Goal: Task Accomplishment & Management: Manage account settings

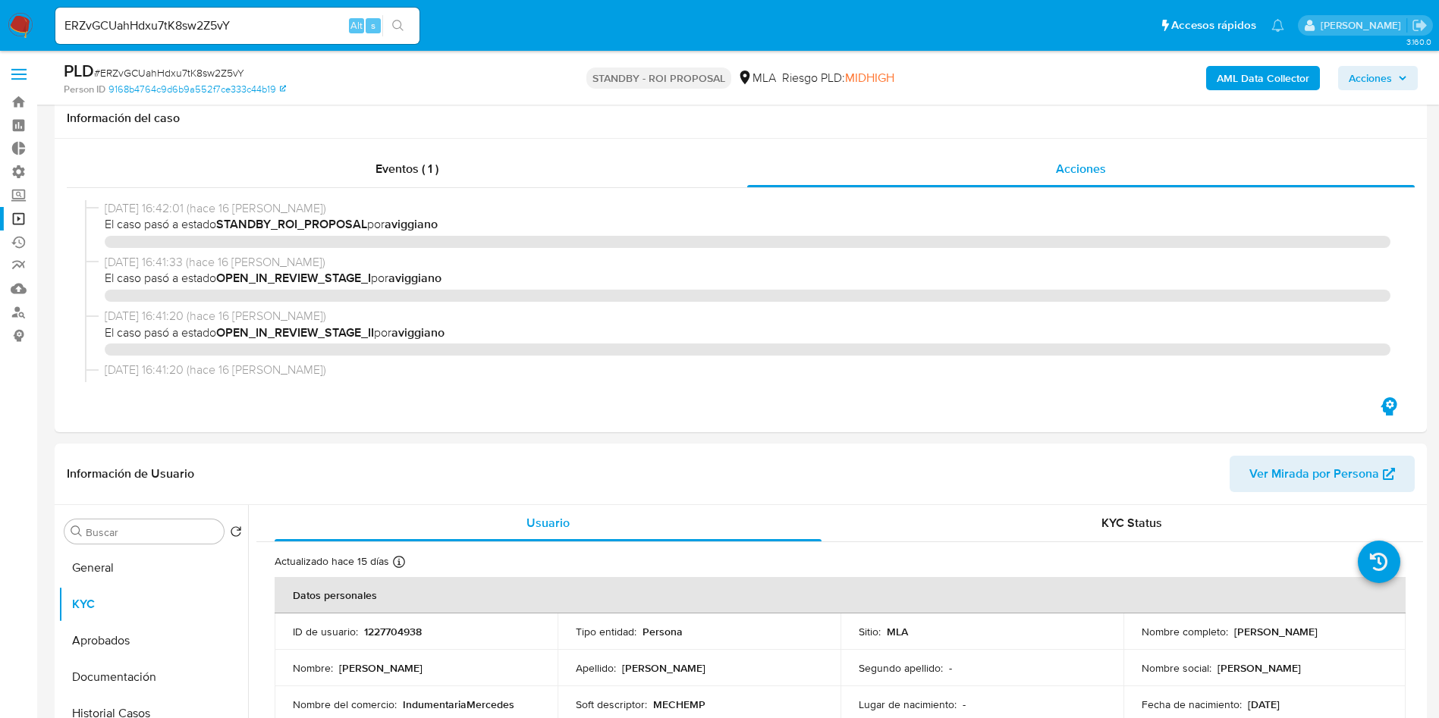
select select "10"
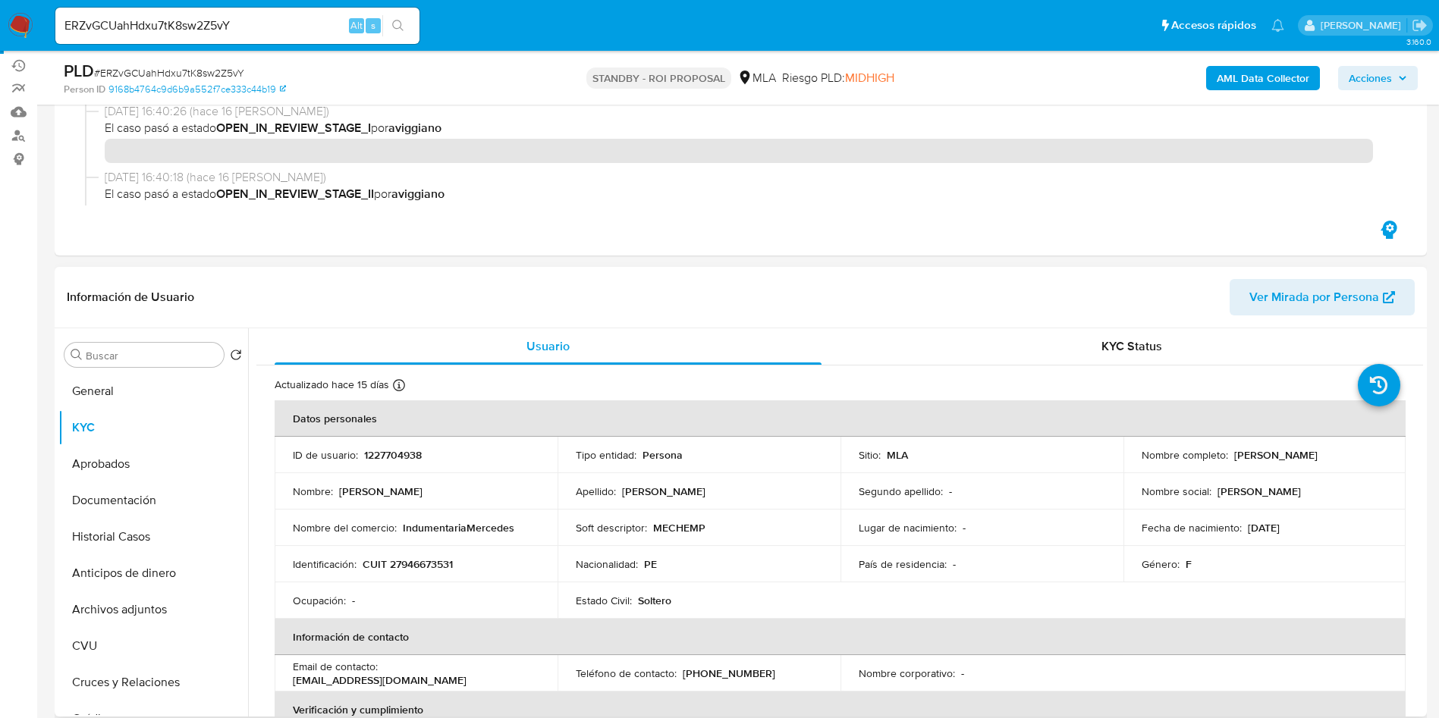
scroll to position [228, 0]
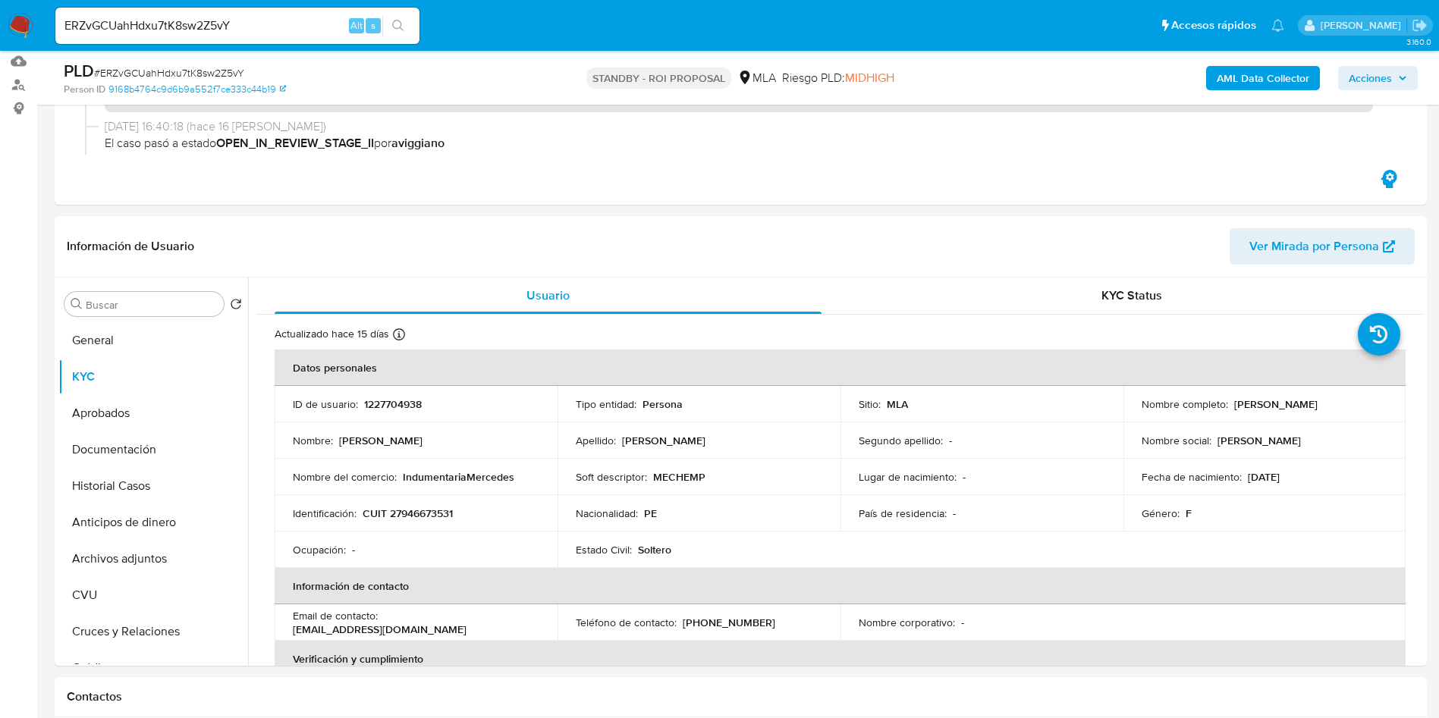
drag, startPoint x: 19, startPoint y: 27, endPoint x: 31, endPoint y: 39, distance: 17.7
click at [19, 27] on img at bounding box center [21, 26] width 26 height 26
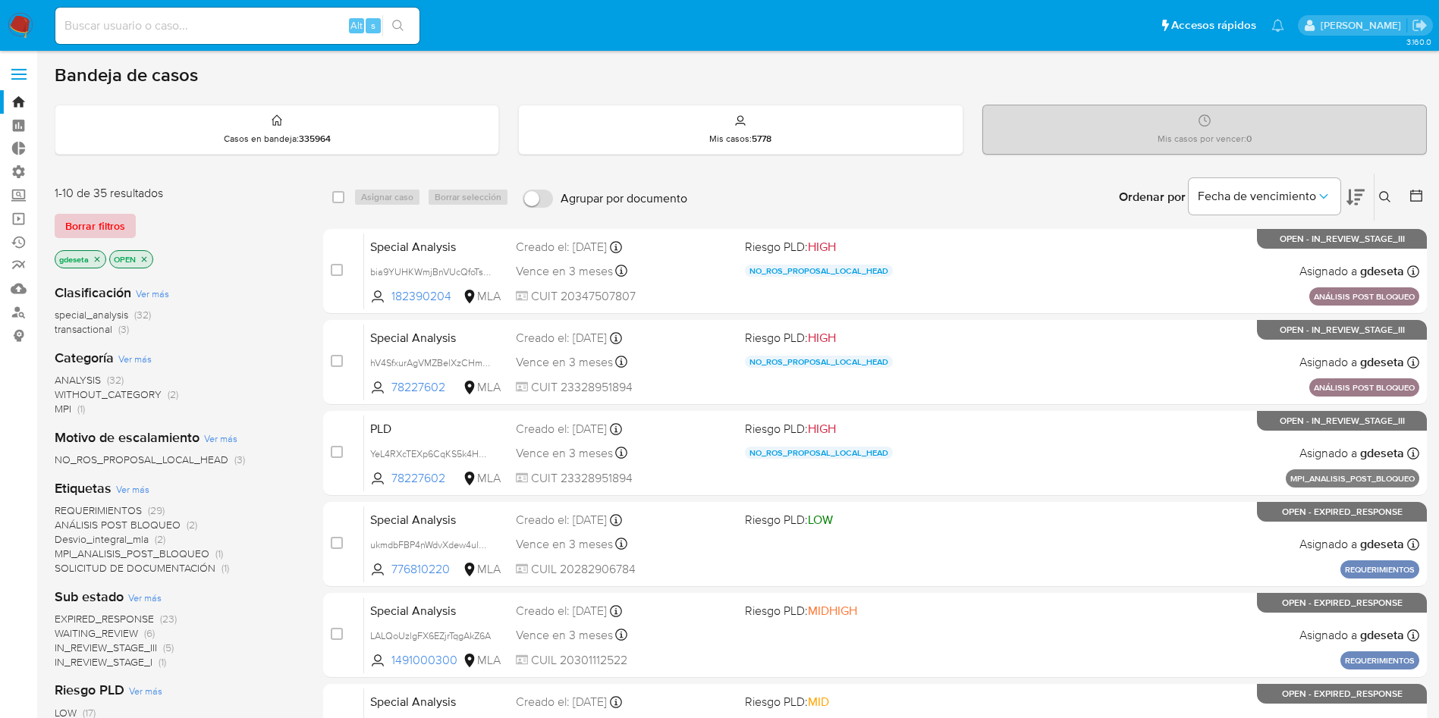
click at [106, 224] on span "Borrar filtros" at bounding box center [95, 225] width 60 height 21
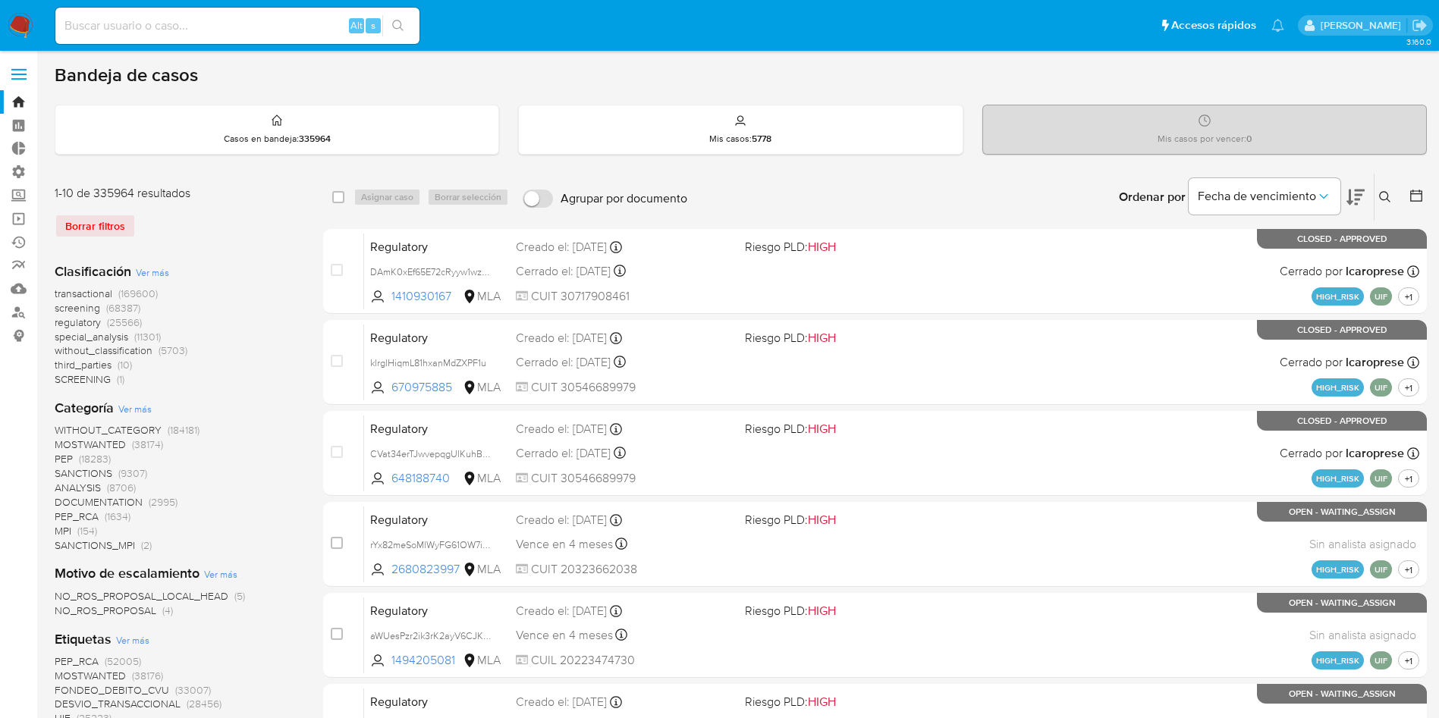
click at [109, 221] on div "Borrar filtros" at bounding box center [176, 226] width 243 height 24
click at [1386, 196] on icon at bounding box center [1385, 197] width 12 height 12
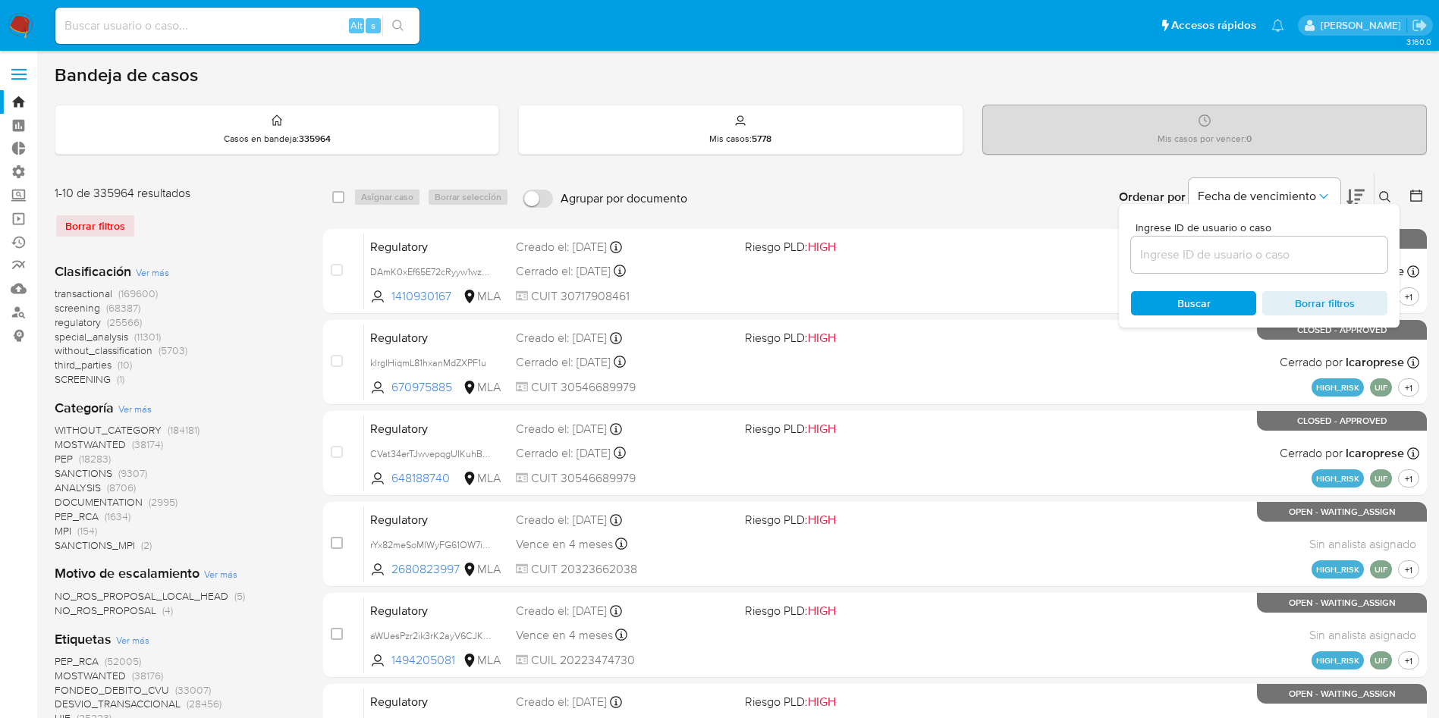
click at [1250, 250] on input at bounding box center [1259, 255] width 256 height 20
type input "5iy9QSEjpSd3Q8tXewOJTuEt"
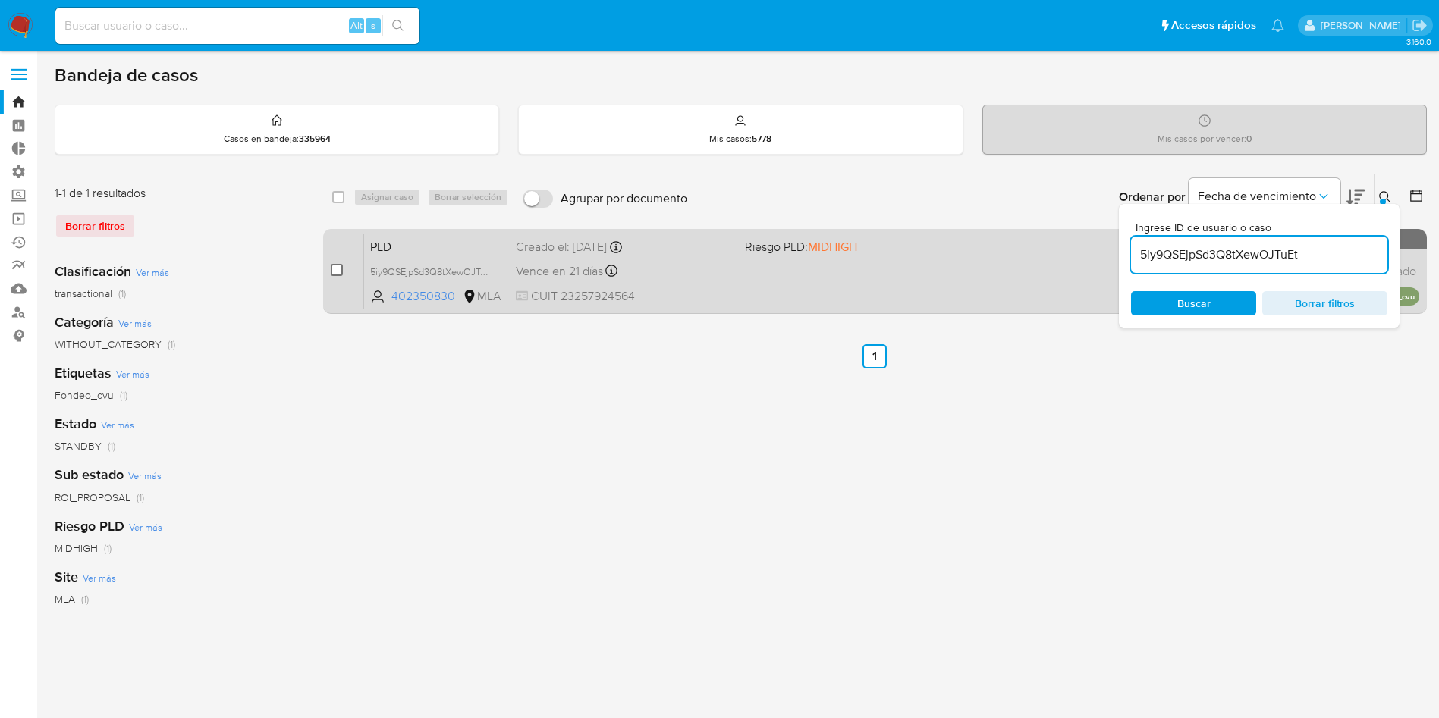
click at [337, 267] on input "checkbox" at bounding box center [337, 270] width 12 height 12
checkbox input "true"
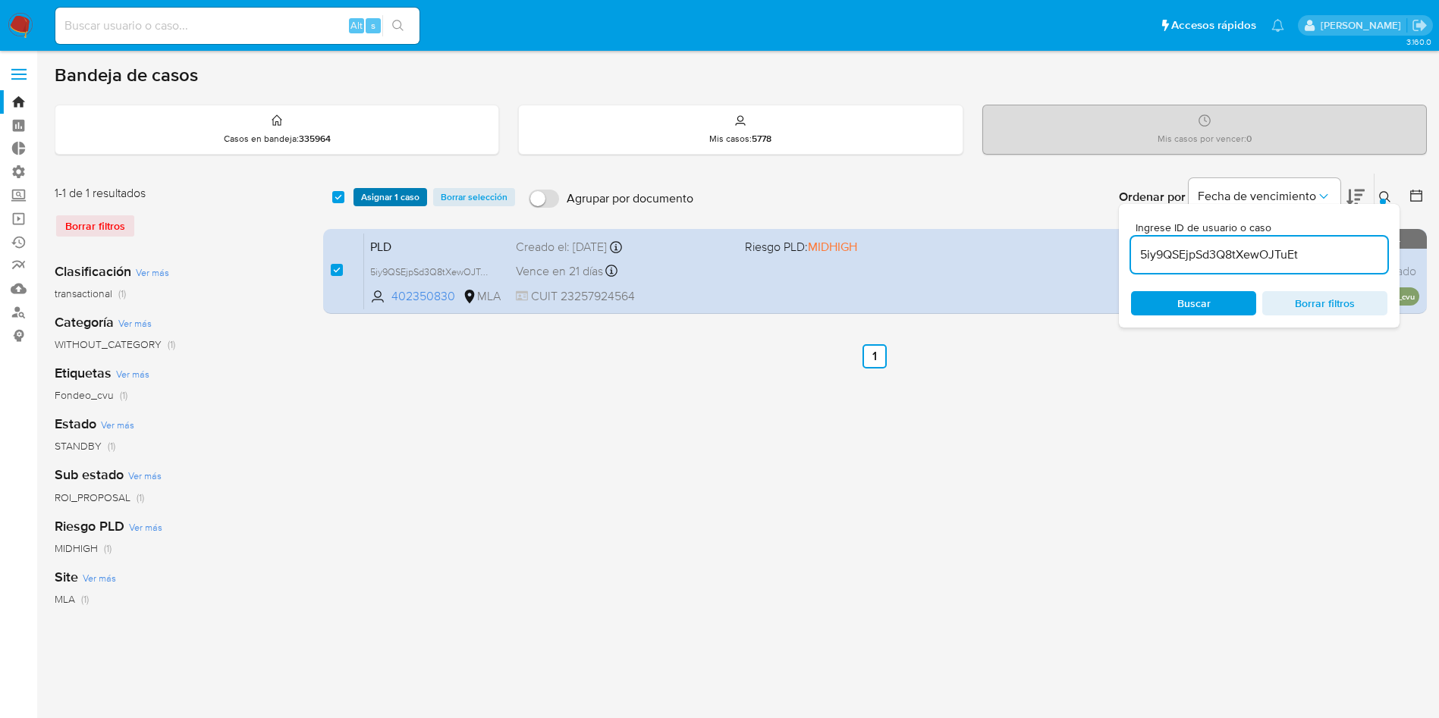
click at [371, 194] on span "Asignar 1 caso" at bounding box center [390, 197] width 58 height 15
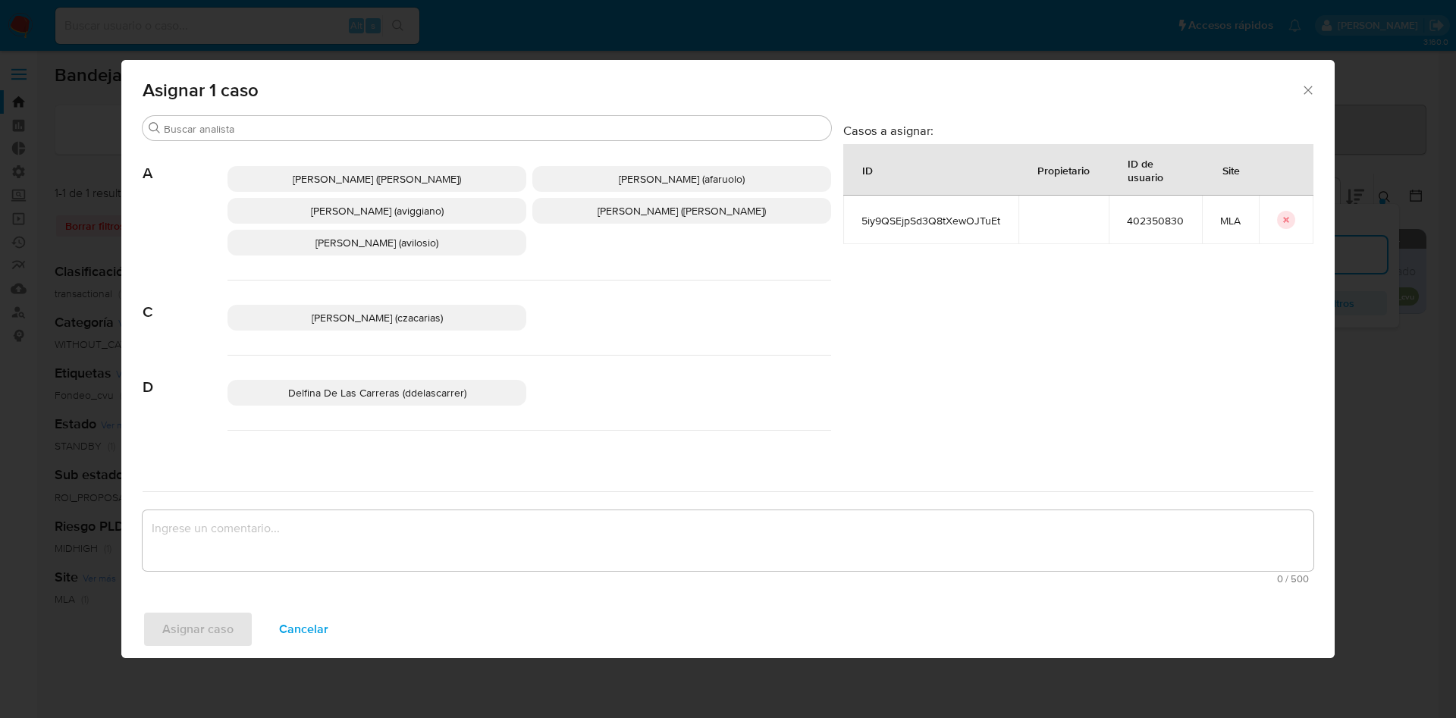
click at [365, 111] on div "Asignar 1 caso" at bounding box center [727, 87] width 1213 height 55
click at [362, 124] on input "Buscar" at bounding box center [494, 129] width 661 height 14
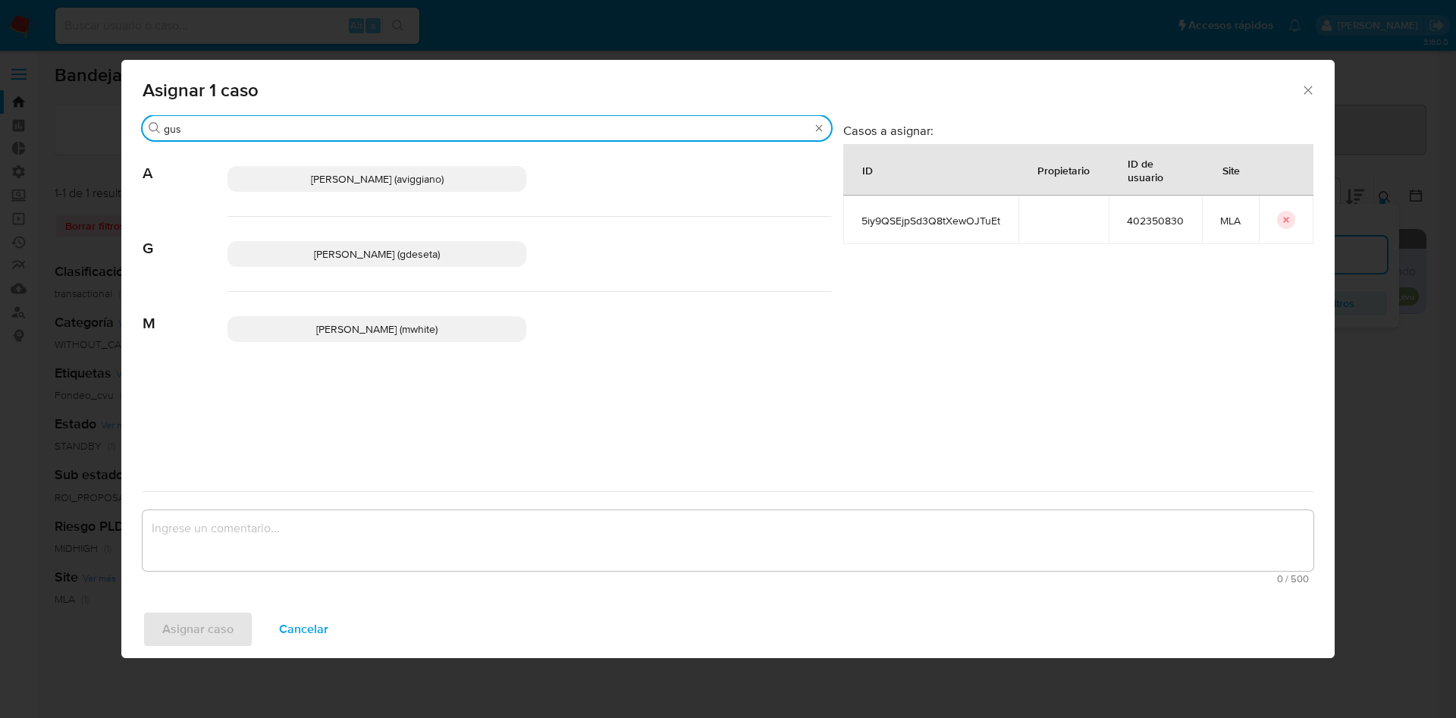
type input "gus"
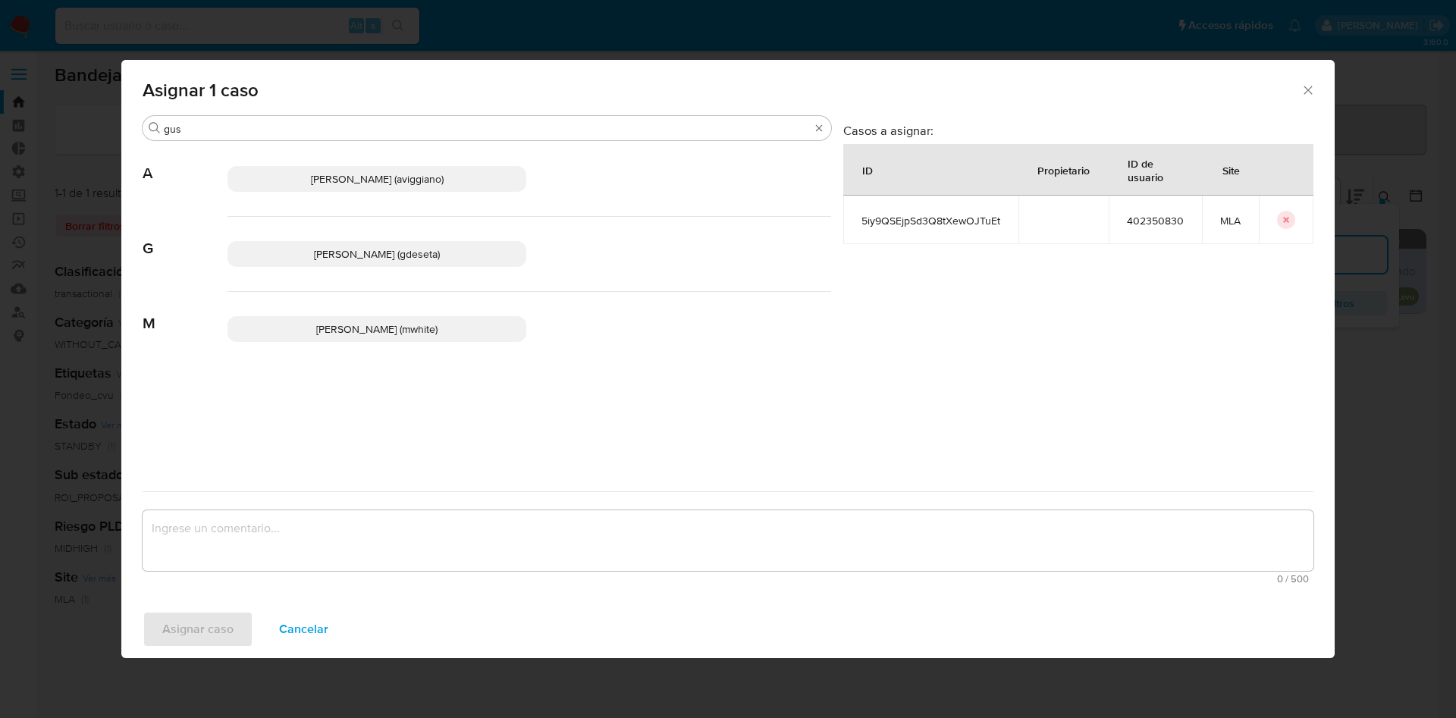
click at [327, 250] on span "Gustavo Andres De Seta (gdeseta)" at bounding box center [377, 253] width 126 height 15
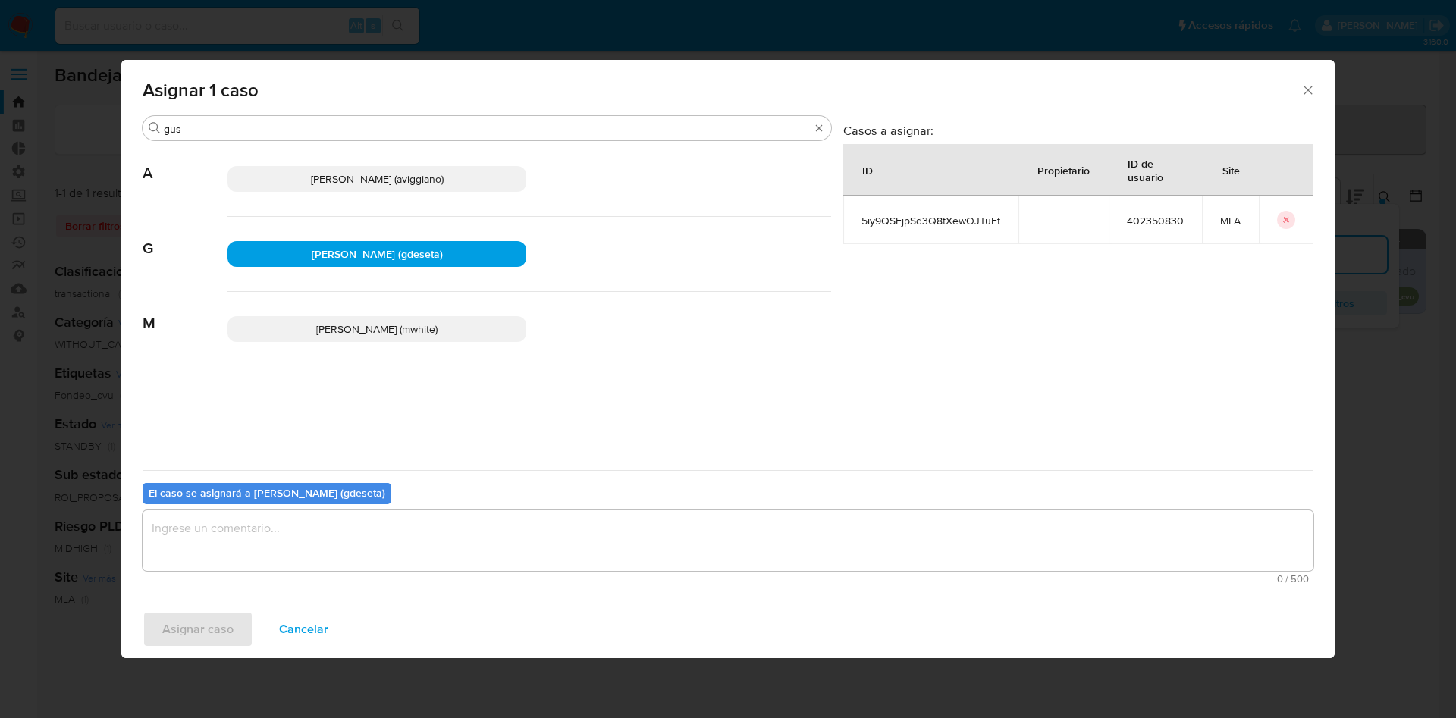
click at [262, 542] on textarea "assign-modal" at bounding box center [728, 540] width 1171 height 61
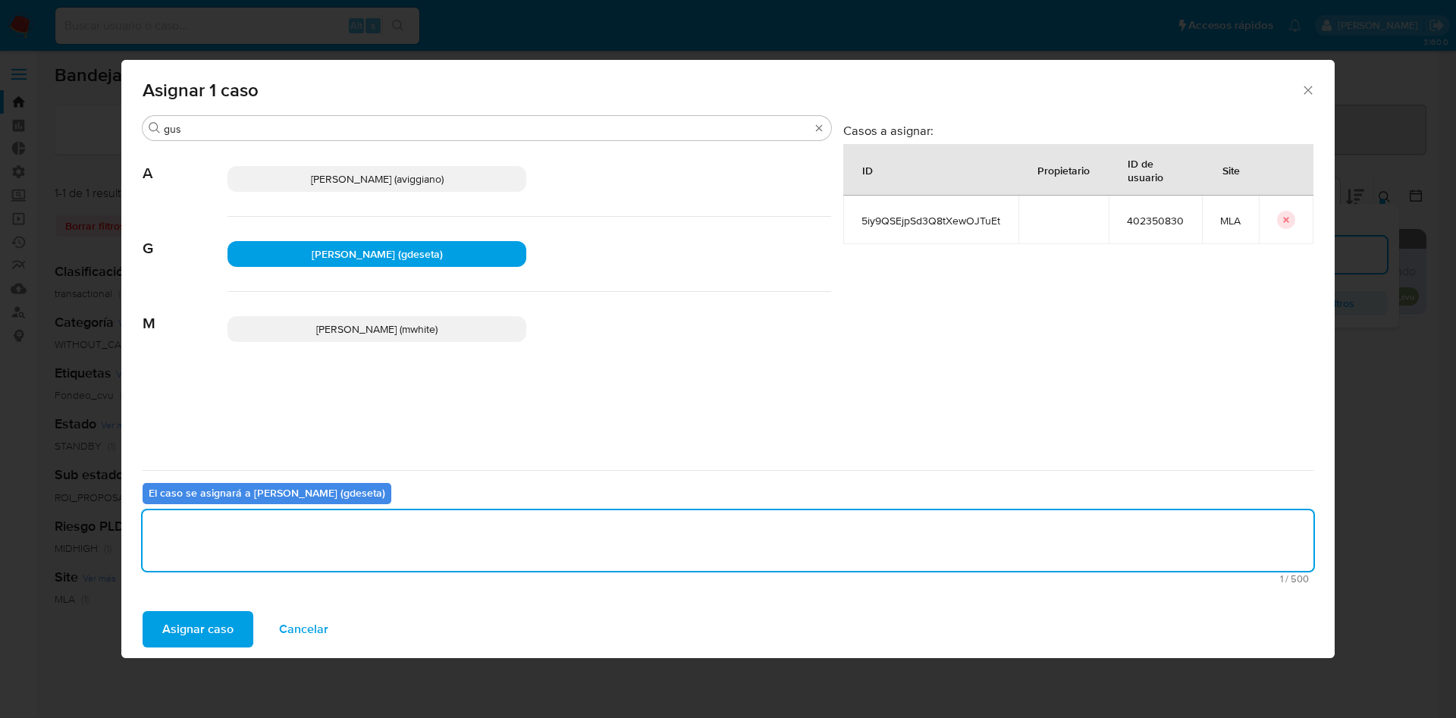
click at [228, 617] on span "Asignar caso" at bounding box center [197, 629] width 71 height 33
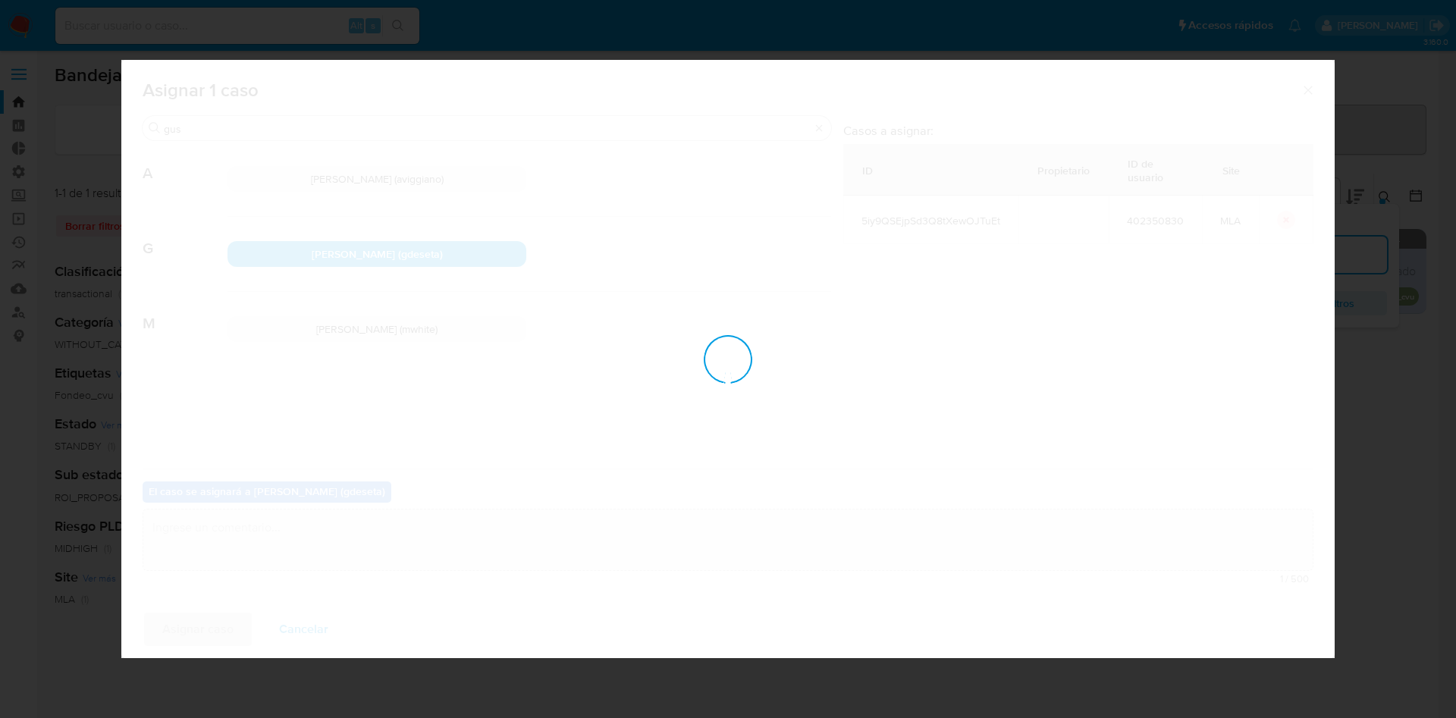
checkbox input "false"
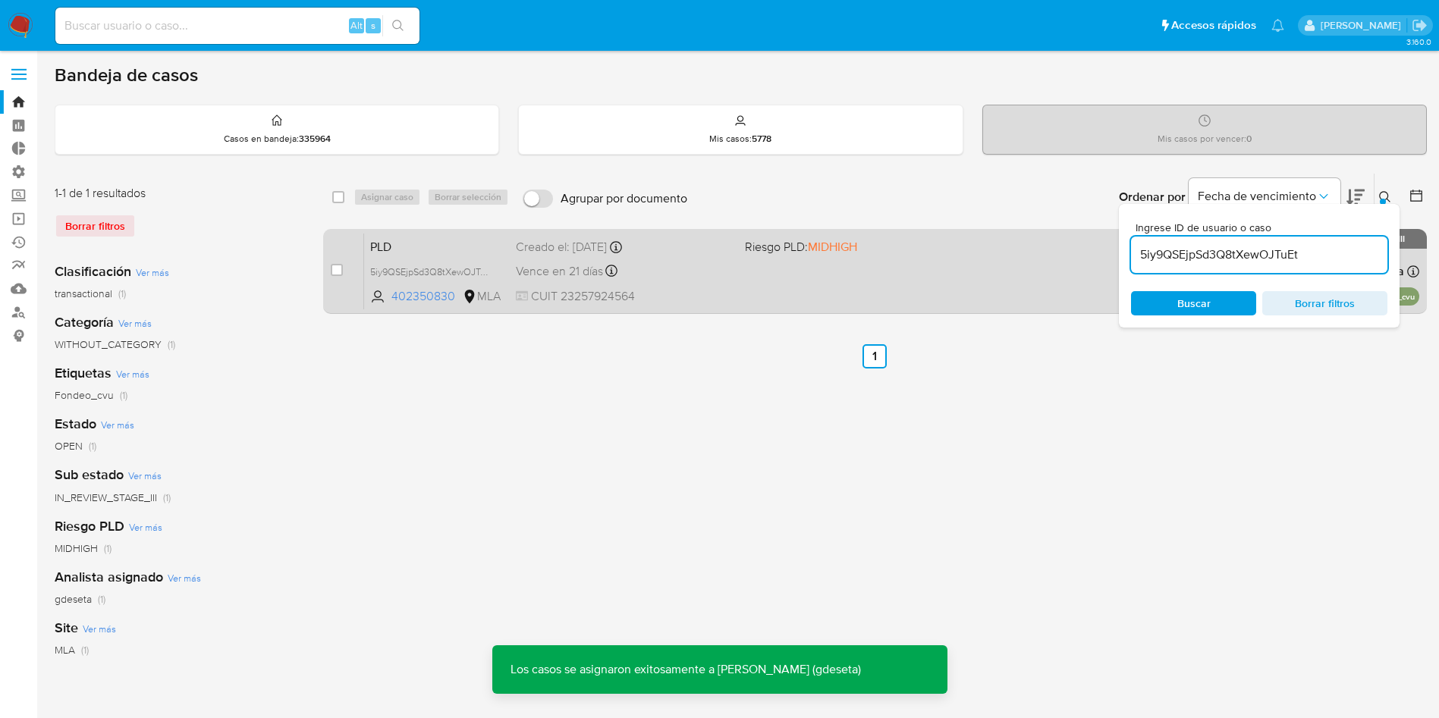
click at [398, 246] on span "PLD" at bounding box center [436, 246] width 133 height 20
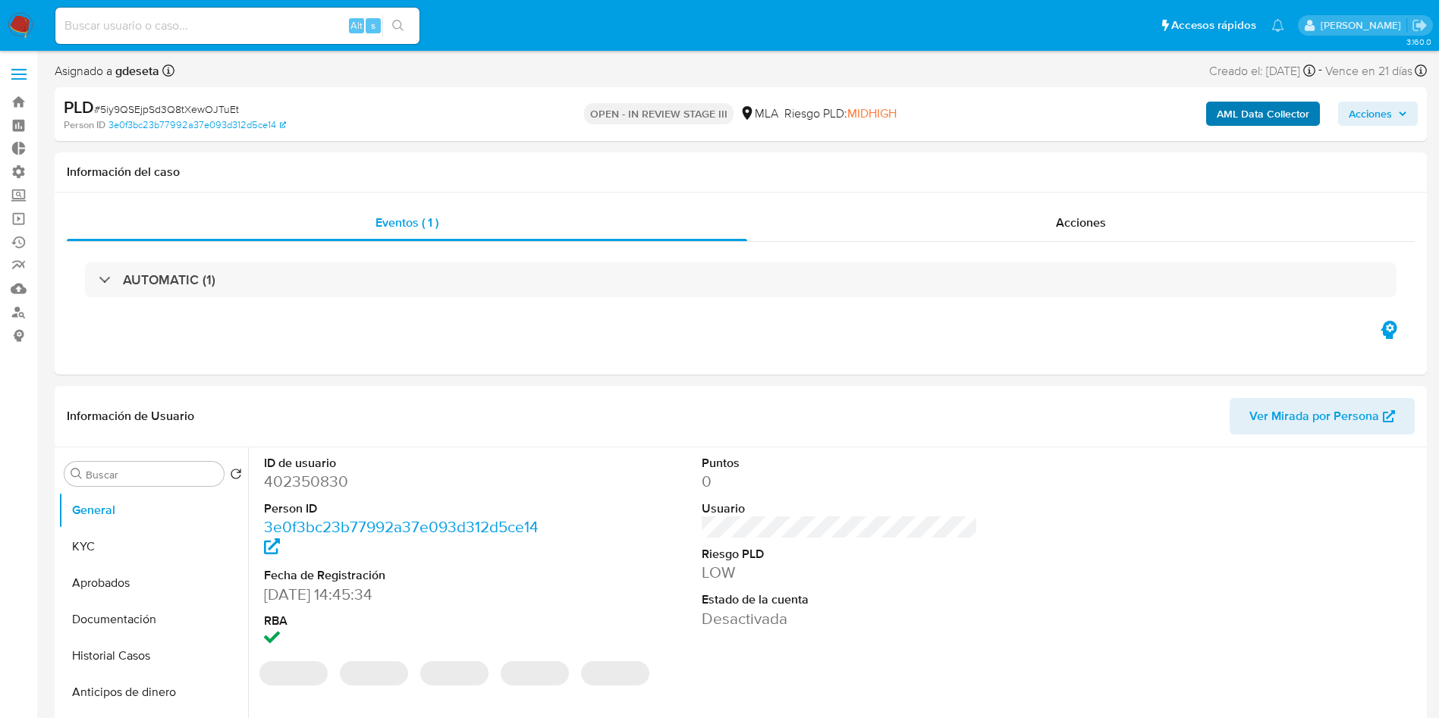
click at [1383, 111] on span "Acciones" at bounding box center [1369, 114] width 43 height 24
select select "10"
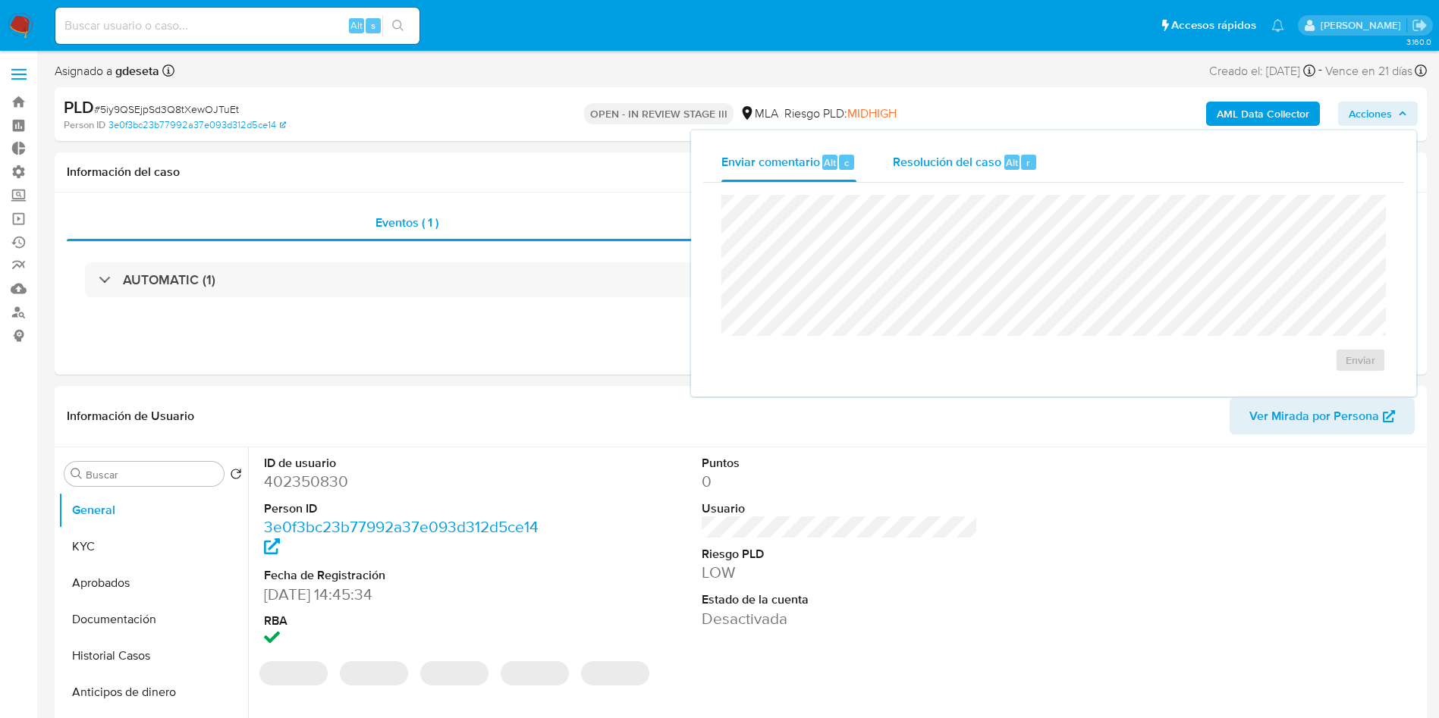
click at [1021, 162] on div "r" at bounding box center [1028, 162] width 15 height 15
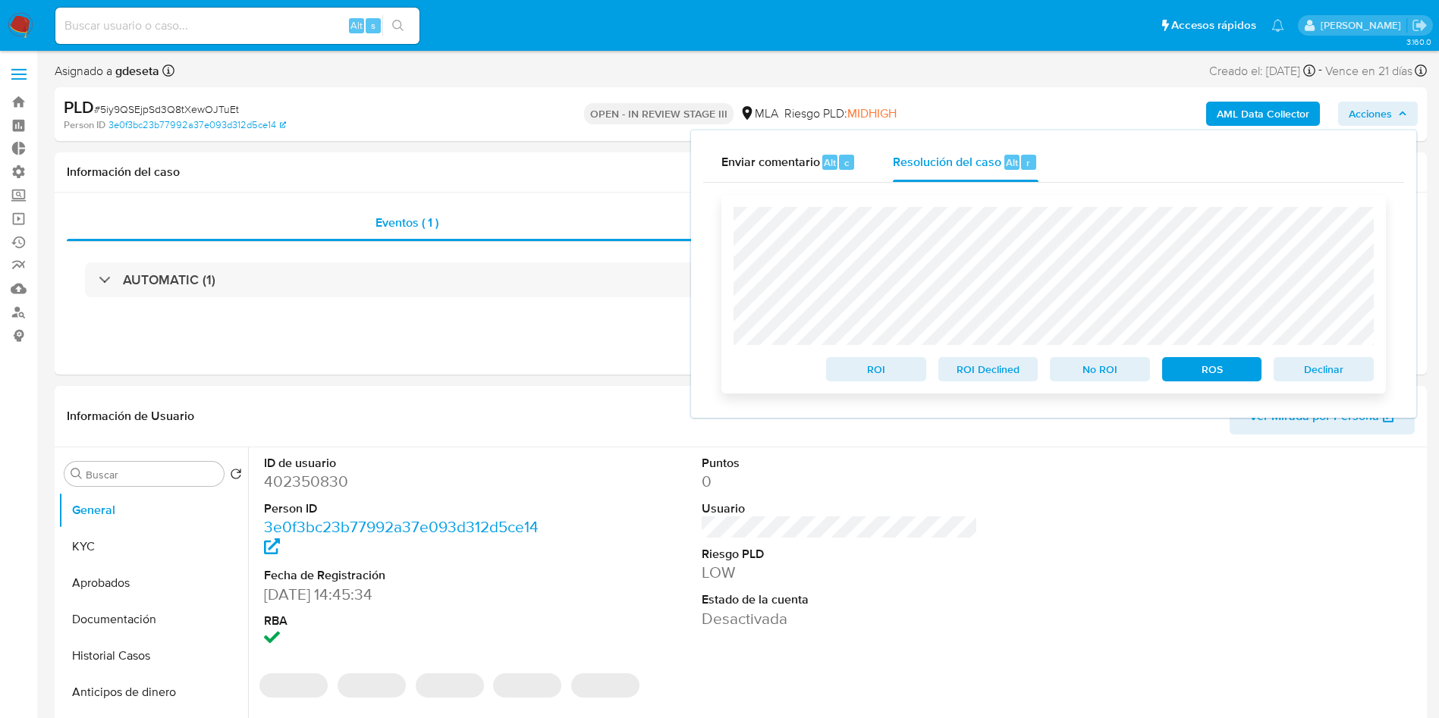
click at [1316, 360] on span "Declinar" at bounding box center [1323, 369] width 79 height 21
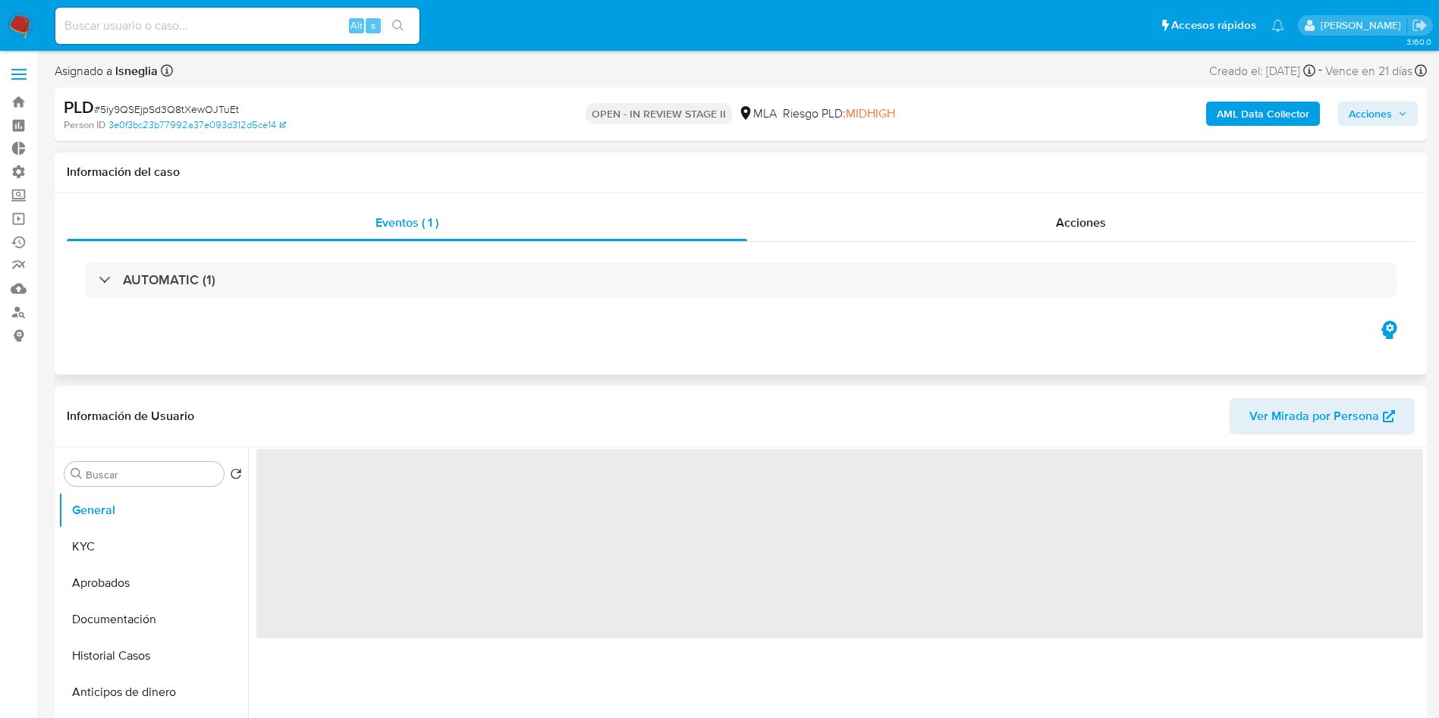
select select "10"
